Goal: Task Accomplishment & Management: Complete application form

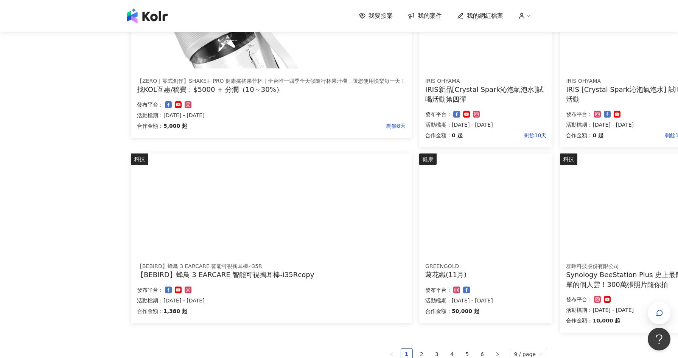
scroll to position [440, 0]
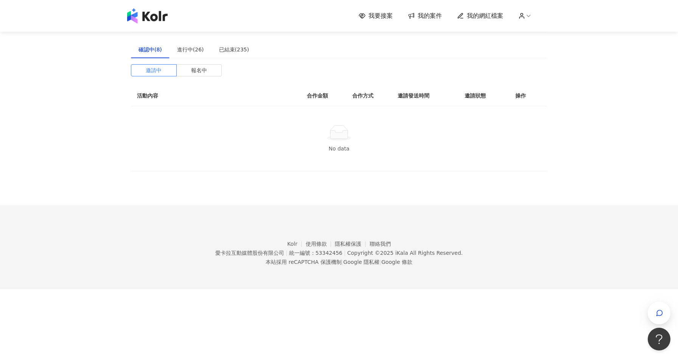
click at [378, 14] on span "我要接案" at bounding box center [380, 16] width 24 height 8
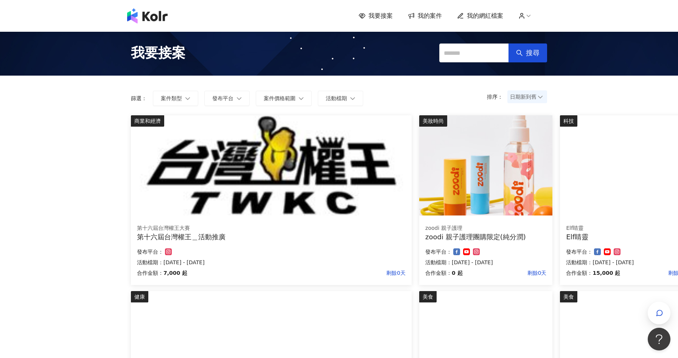
scroll to position [440, 0]
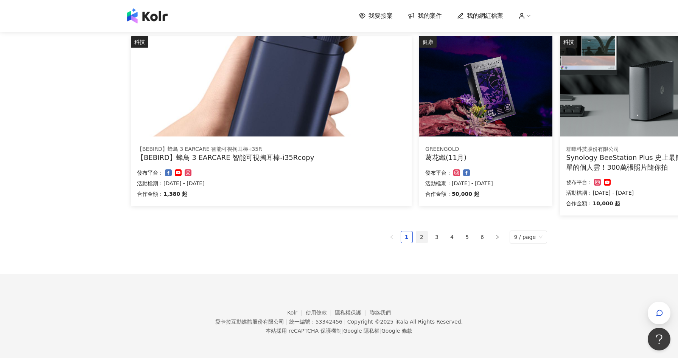
click at [425, 236] on link "2" at bounding box center [421, 236] width 11 height 11
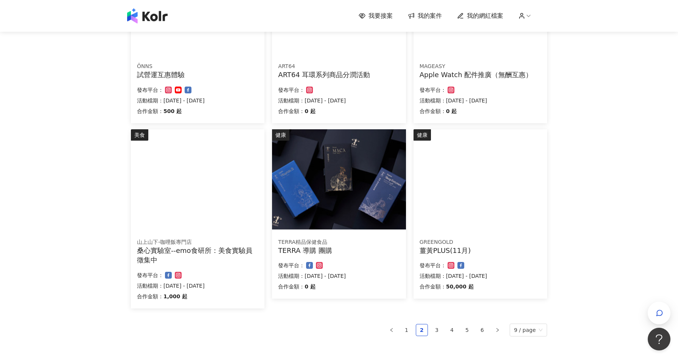
scroll to position [343, 0]
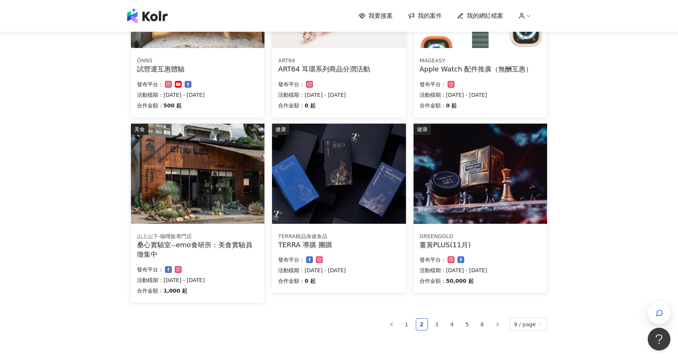
click at [440, 318] on ul "1 2 3 4 5 6 9 / page" at bounding box center [339, 324] width 416 height 13
click at [440, 319] on link "3" at bounding box center [436, 324] width 11 height 11
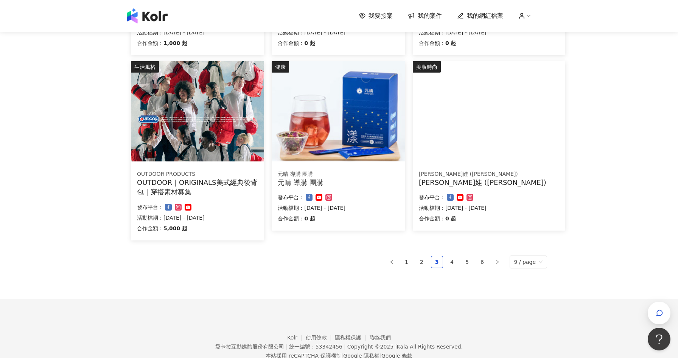
scroll to position [430, 0]
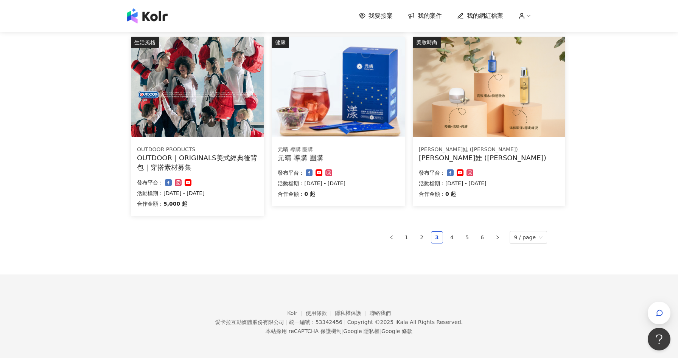
click at [499, 158] on div "Diva迪娃 (純分潤)" at bounding box center [489, 157] width 140 height 9
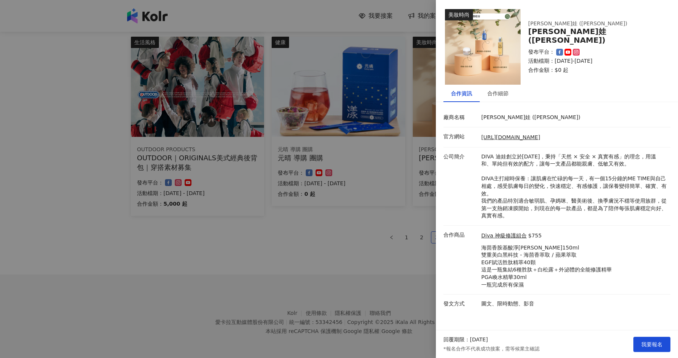
click at [401, 262] on div at bounding box center [339, 179] width 678 height 358
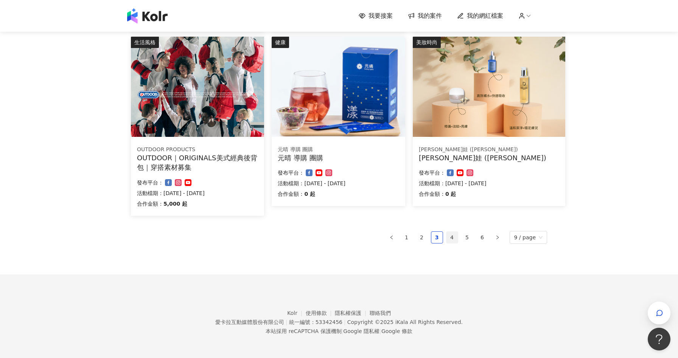
click at [455, 239] on link "4" at bounding box center [451, 237] width 11 height 11
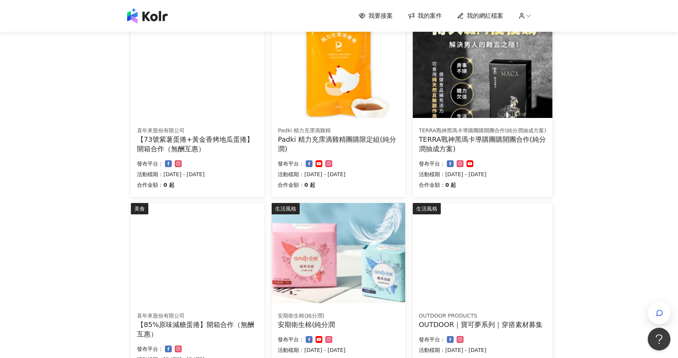
scroll to position [450, 0]
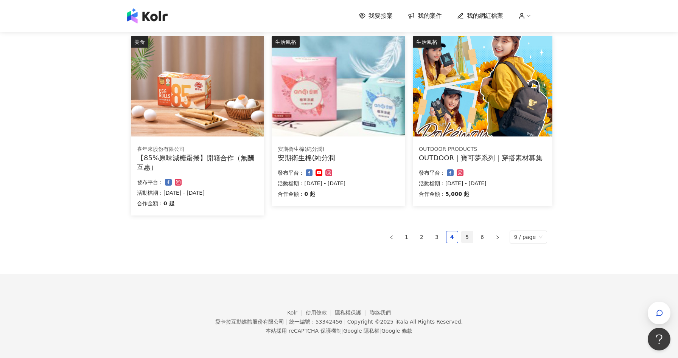
click at [467, 234] on link "5" at bounding box center [466, 236] width 11 height 11
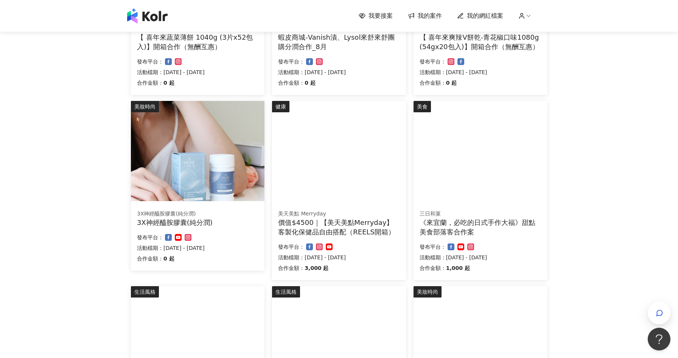
scroll to position [248, 0]
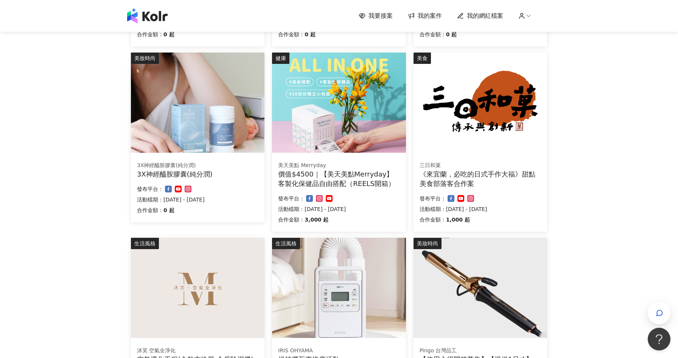
click at [223, 187] on div "發布平台：" at bounding box center [197, 189] width 121 height 9
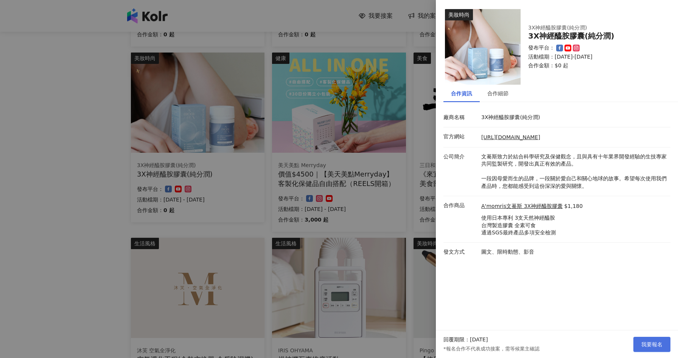
click at [641, 344] on span "我要報名" at bounding box center [651, 344] width 21 height 6
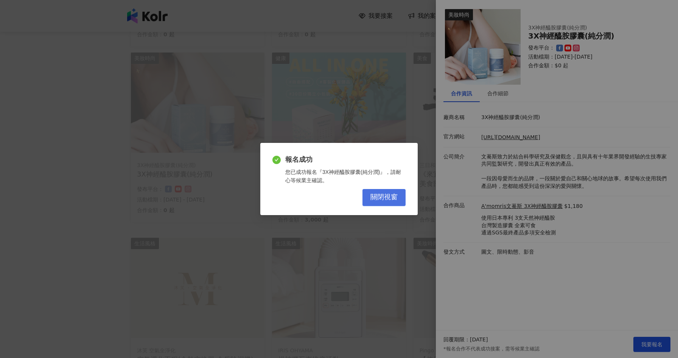
click at [387, 199] on span "關閉視窗" at bounding box center [383, 197] width 27 height 8
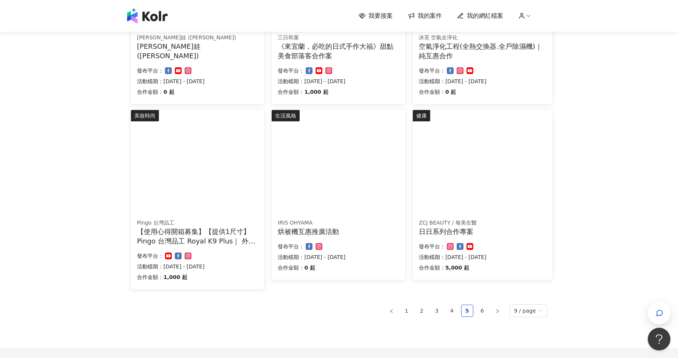
scroll to position [450, 0]
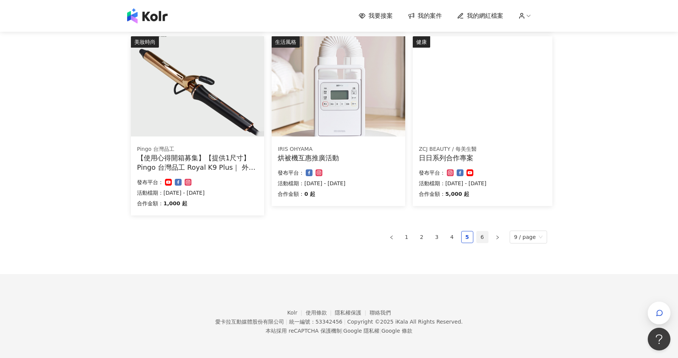
click at [483, 235] on link "6" at bounding box center [481, 236] width 11 height 11
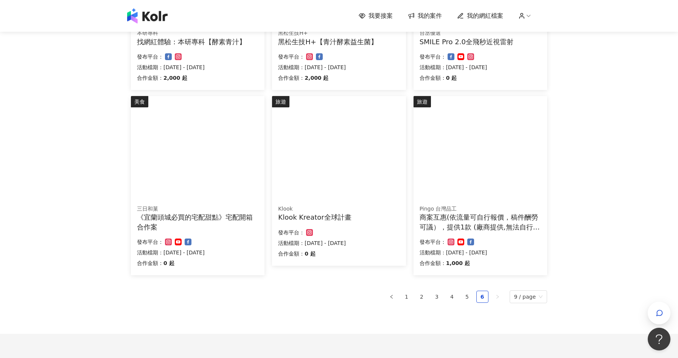
scroll to position [255, 0]
